Goal: Task Accomplishment & Management: Manage account settings

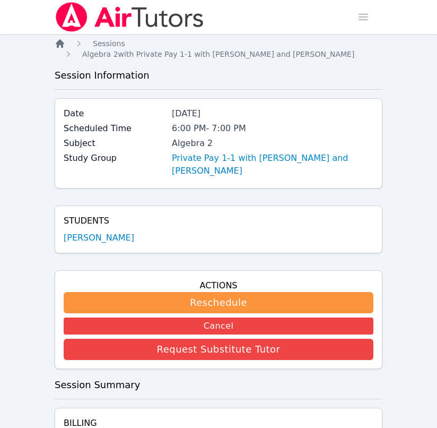
click at [60, 40] on icon "Breadcrumb" at bounding box center [60, 43] width 8 height 8
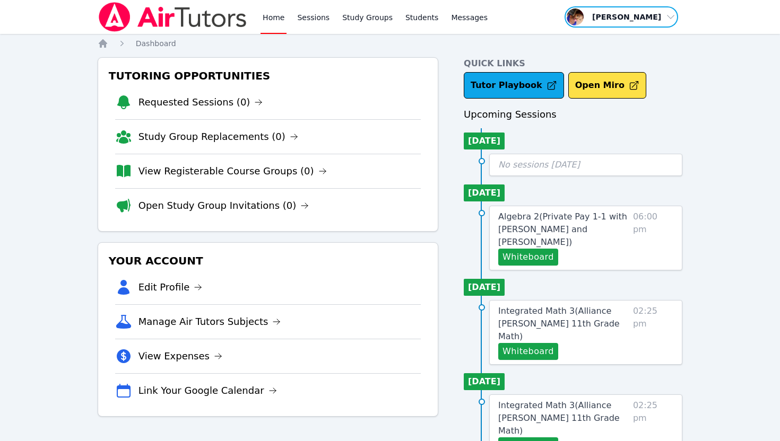
click at [671, 21] on span "button" at bounding box center [621, 16] width 116 height 23
click at [625, 42] on link "Profile" at bounding box center [625, 41] width 102 height 19
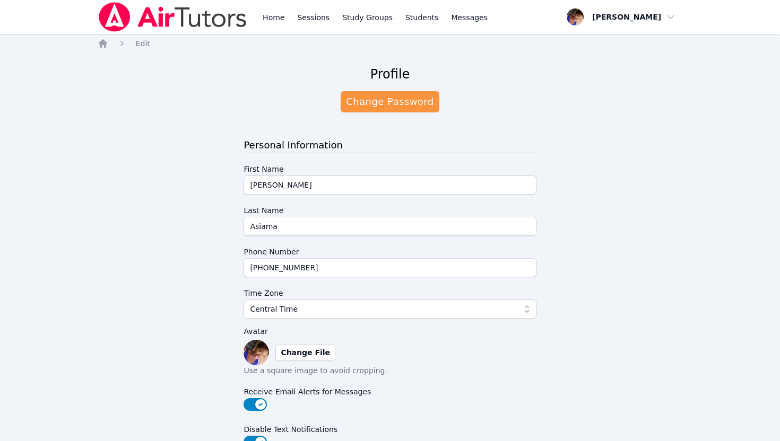
click at [258, 19] on div "Home Sessions Study Groups Students Messages" at bounding box center [294, 17] width 392 height 34
click at [268, 20] on link "Home" at bounding box center [274, 17] width 26 height 34
